Goal: Transaction & Acquisition: Purchase product/service

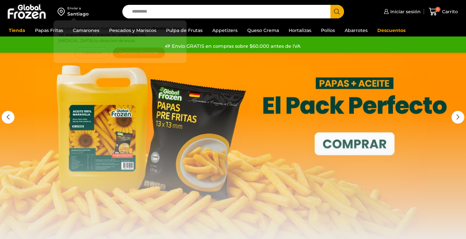
click at [88, 55] on button "Continuar" at bounding box center [92, 52] width 35 height 11
click at [88, 55] on link at bounding box center [233, 150] width 466 height 194
click at [88, 52] on div "Envío GRATIS en compras sobre $60.000 antes de IVA Envío GRATIS en compras sobr…" at bounding box center [232, 46] width 475 height 13
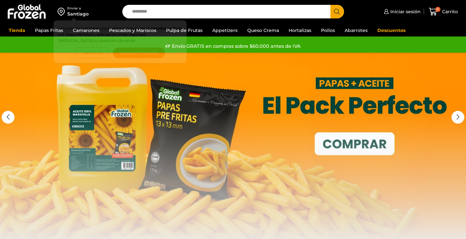
click at [88, 52] on div "Envío GRATIS en compras sobre $60.000 antes de IVA Envío GRATIS en compras sobr…" at bounding box center [232, 46] width 475 height 13
click at [192, 13] on input "Search input" at bounding box center [228, 12] width 198 height 14
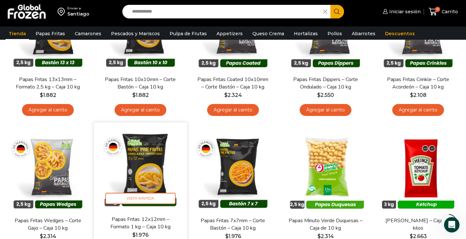
scroll to position [129, 0]
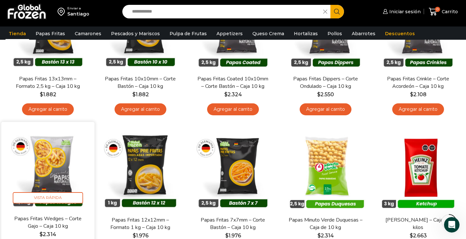
click at [50, 166] on img at bounding box center [47, 168] width 83 height 83
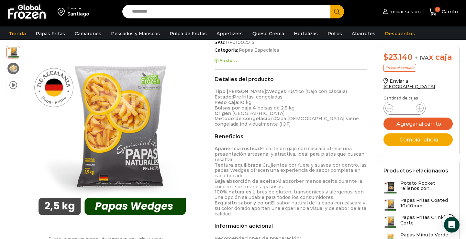
scroll to position [246, 0]
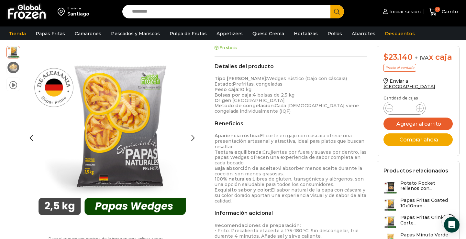
click at [12, 67] on img at bounding box center [13, 67] width 13 height 13
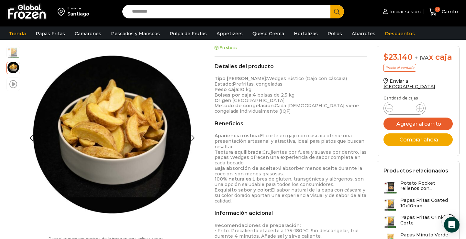
click at [11, 84] on span at bounding box center [13, 84] width 8 height 9
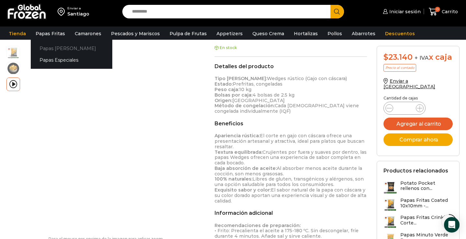
click at [51, 50] on link "Papas [PERSON_NAME]" at bounding box center [71, 48] width 81 height 12
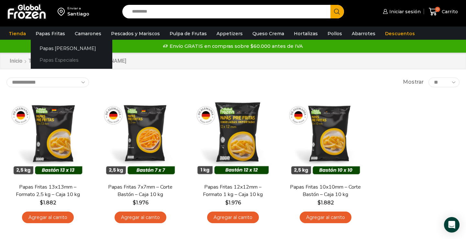
click at [55, 59] on link "Papas Especiales" at bounding box center [71, 60] width 81 height 12
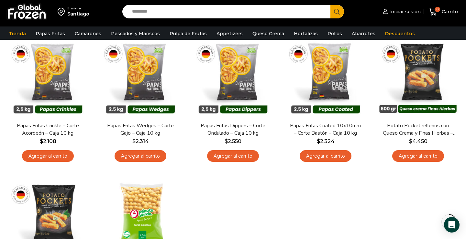
scroll to position [52, 0]
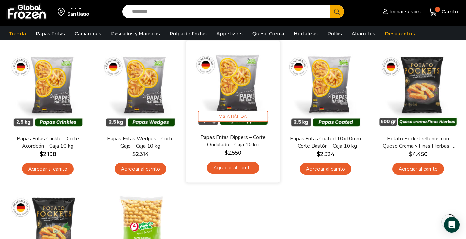
click at [242, 90] on img at bounding box center [232, 86] width 83 height 83
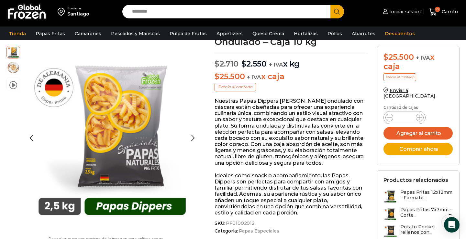
click at [11, 69] on img at bounding box center [13, 67] width 13 height 13
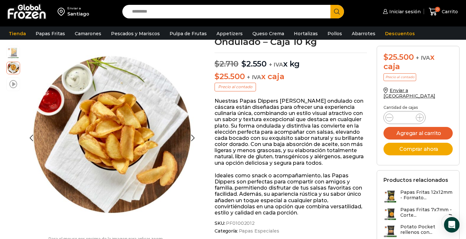
click at [14, 86] on span at bounding box center [13, 84] width 8 height 9
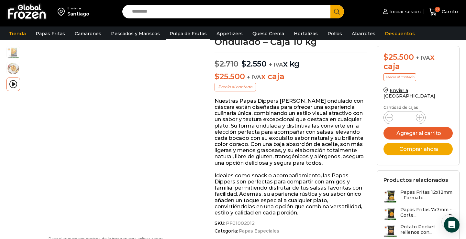
click at [178, 35] on link "Pulpa de Frutas" at bounding box center [188, 33] width 44 height 12
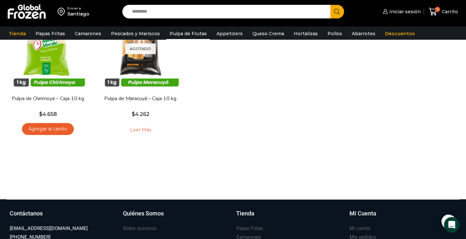
scroll to position [246, 0]
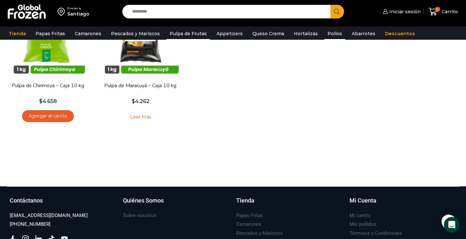
click at [327, 36] on link "Pollos" at bounding box center [334, 33] width 21 height 12
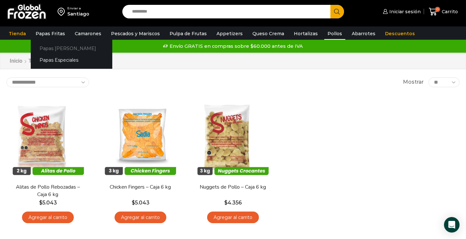
click at [48, 49] on link "Papas [PERSON_NAME]" at bounding box center [71, 48] width 81 height 12
